Goal: Transaction & Acquisition: Purchase product/service

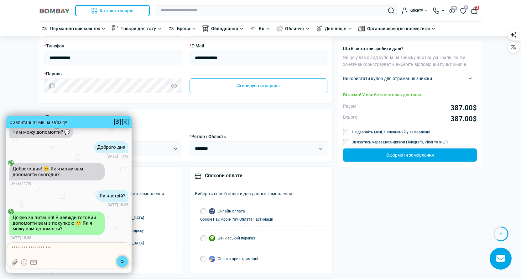
scroll to position [0, 0]
click at [124, 122] on div at bounding box center [125, 122] width 6 height 6
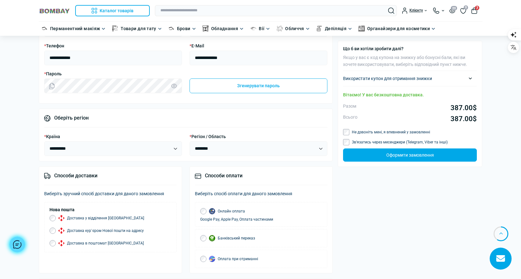
click at [352, 207] on div "**********" at bounding box center [409, 187] width 149 height 542
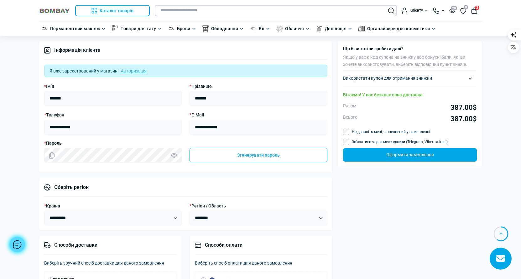
click at [215, 13] on input "text" at bounding box center [276, 10] width 242 height 11
click at [173, 9] on input "text" at bounding box center [276, 10] width 242 height 11
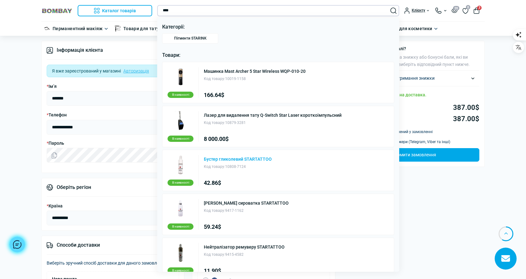
type input "****"
click at [231, 159] on link "Бустер гликолевий STARTATTOO" at bounding box center [238, 159] width 68 height 4
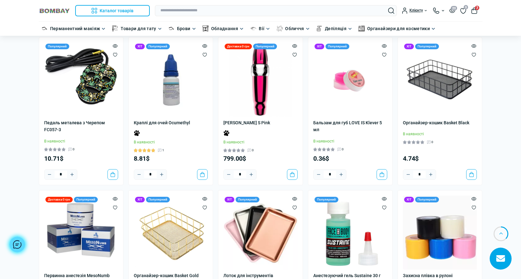
scroll to position [721, 0]
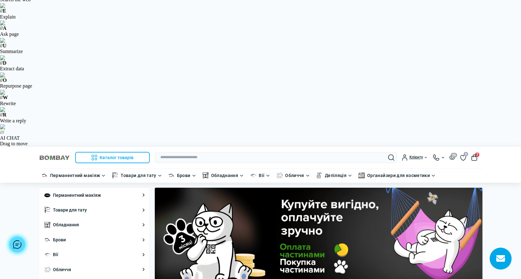
scroll to position [188, 0]
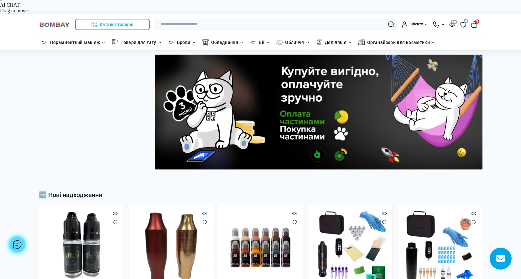
click at [23, 240] on div at bounding box center [17, 244] width 16 height 16
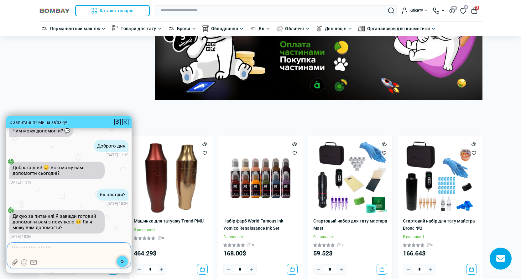
click at [29, 247] on textarea at bounding box center [69, 248] width 115 height 6
click at [126, 120] on div at bounding box center [125, 122] width 6 height 6
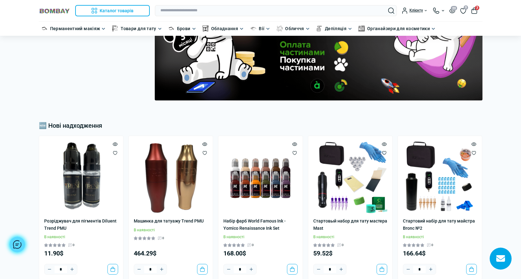
click at [19, 247] on div at bounding box center [17, 244] width 16 height 16
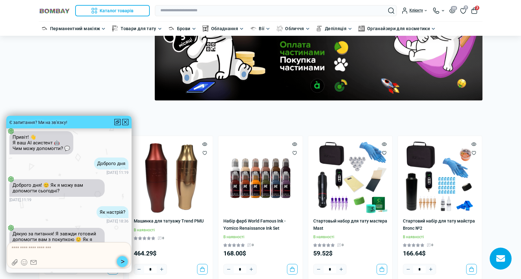
scroll to position [0, 0]
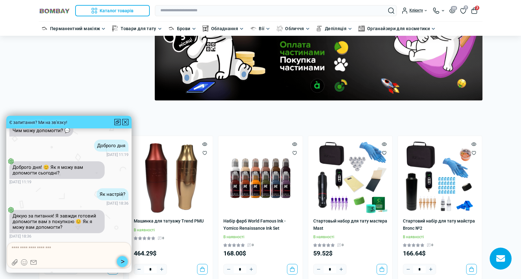
click at [123, 123] on div at bounding box center [125, 122] width 6 height 6
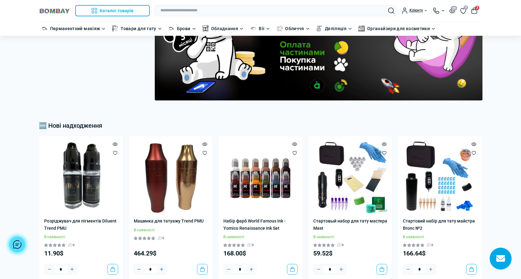
click at [14, 243] on div at bounding box center [17, 244] width 16 height 16
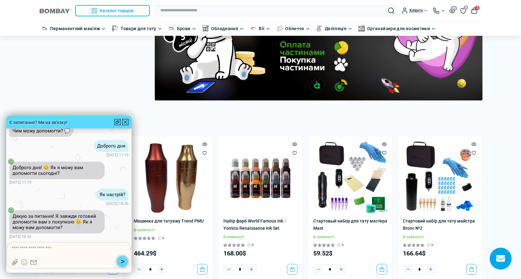
click at [125, 121] on div at bounding box center [125, 122] width 6 height 6
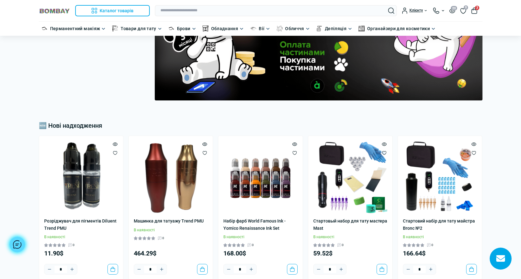
click at [23, 241] on div at bounding box center [17, 244] width 16 height 16
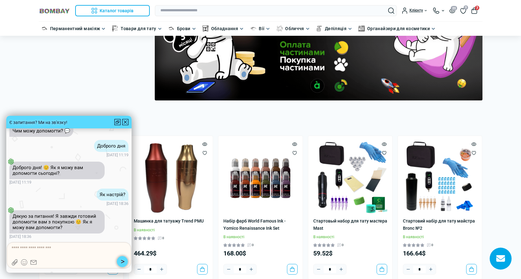
click at [60, 204] on span "20.08.2025 18:36" at bounding box center [68, 203] width 119 height 6
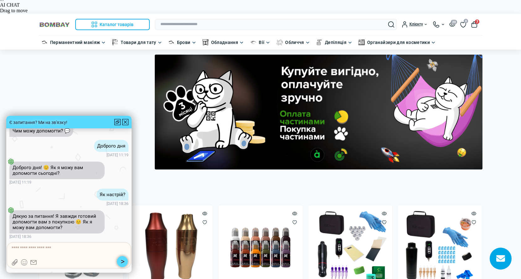
click at [127, 120] on div at bounding box center [125, 122] width 6 height 6
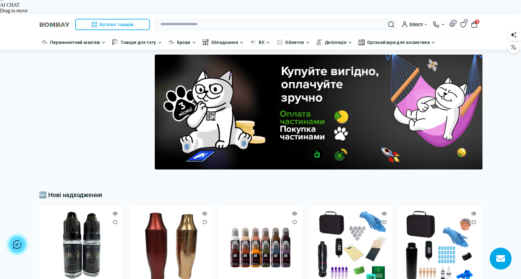
scroll to position [188, 0]
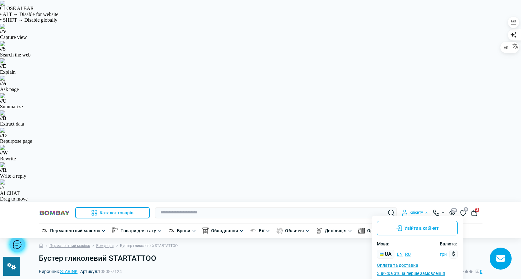
click at [445, 251] on button "грн" at bounding box center [443, 254] width 7 height 6
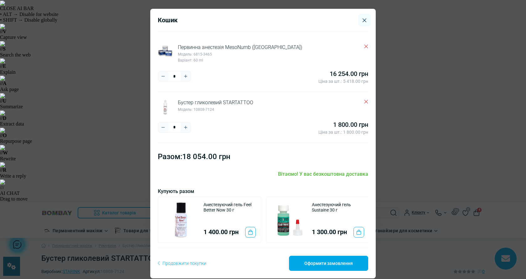
click at [364, 47] on icon "Delete" at bounding box center [366, 46] width 4 height 4
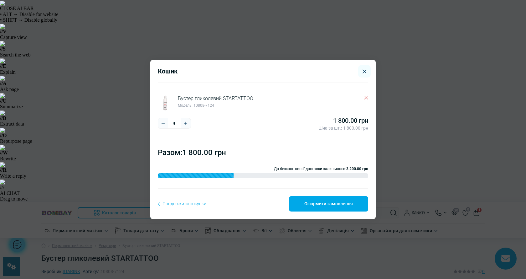
click at [140, 27] on div "Кошик Бустер гликолевий STARTATTOO Модель: 10808-7124 * ***** **** 1 800.00 грн…" at bounding box center [263, 139] width 526 height 279
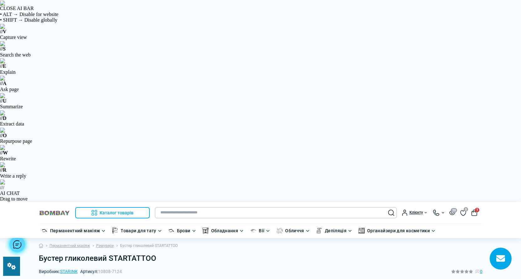
click at [191, 207] on input "text" at bounding box center [276, 212] width 242 height 11
paste input "**********"
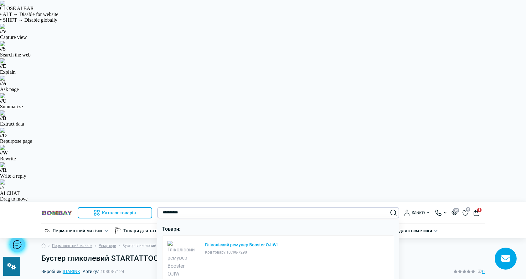
type input "**********"
click at [213, 242] on link "Гліколієвий ремувер Booster OJIWI" at bounding box center [241, 244] width 73 height 4
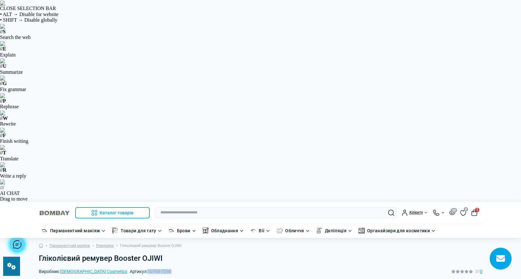
drag, startPoint x: 132, startPoint y: 67, endPoint x: 116, endPoint y: 67, distance: 16.3
click at [116, 268] on div "Виробник: OJIWI Cosmetics Артикул: 10798-7290 0" at bounding box center [261, 271] width 444 height 7
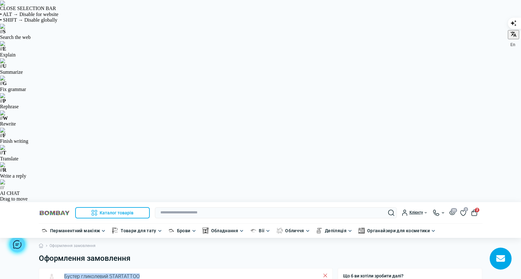
drag, startPoint x: 113, startPoint y: 76, endPoint x: 63, endPoint y: 73, distance: 49.9
click at [63, 273] on div "Бустер гликолевий STARTATTOO Модель: 10808-7124" at bounding box center [186, 280] width 284 height 15
copy link "Бустер гликолевий STARTATTOO"
drag, startPoint x: 300, startPoint y: 94, endPoint x: 311, endPoint y: 94, distance: 11.0
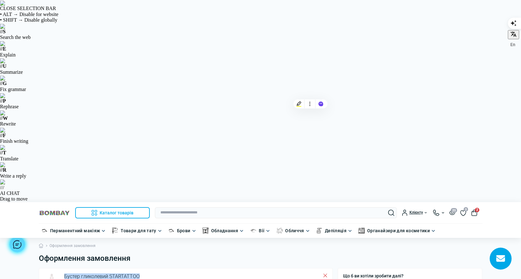
copy div "1 800"
drag, startPoint x: 409, startPoint y: 230, endPoint x: 507, endPoint y: 210, distance: 100.5
